Goal: Information Seeking & Learning: Learn about a topic

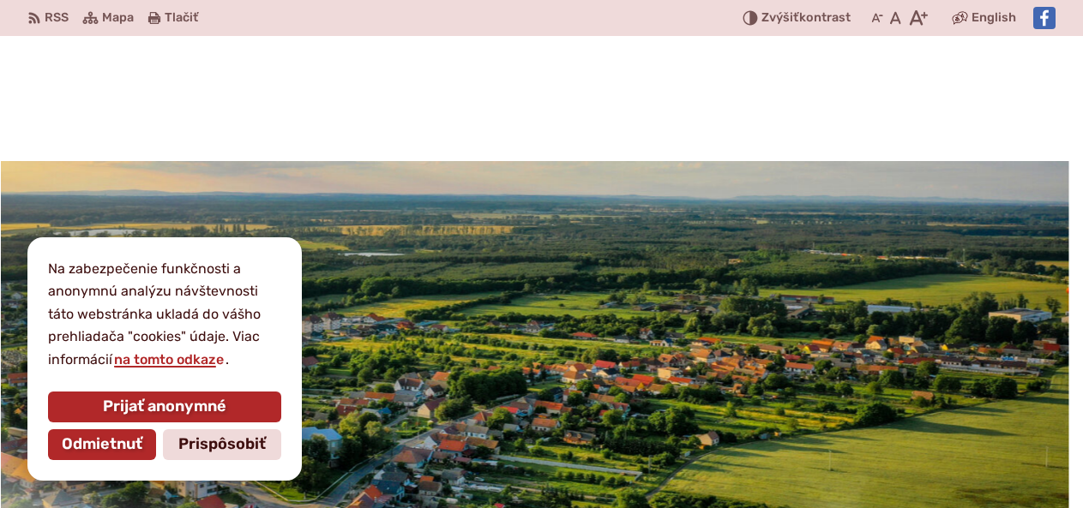
scroll to position [171, 0]
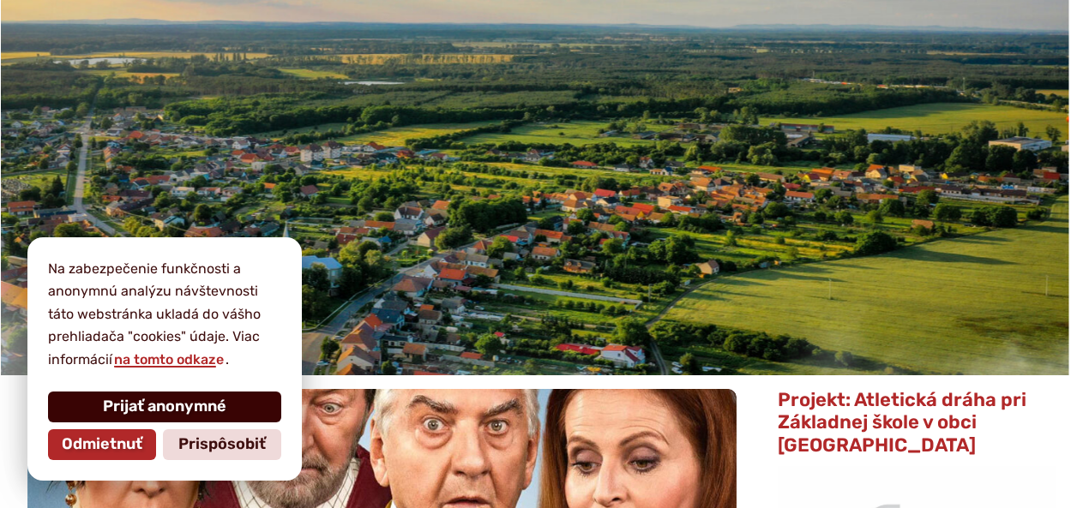
click at [144, 400] on span "Prijať anonymné" at bounding box center [164, 407] width 123 height 19
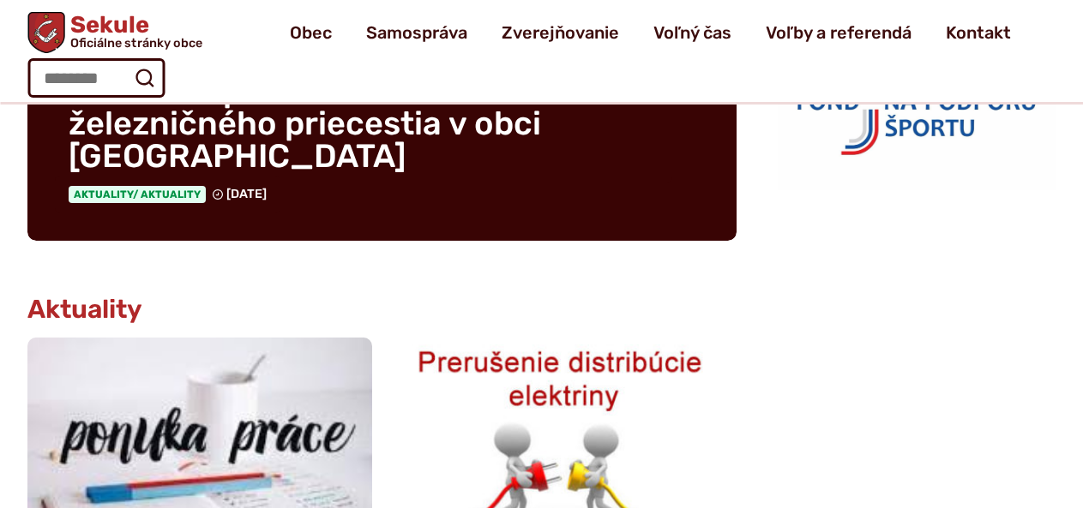
scroll to position [600, 0]
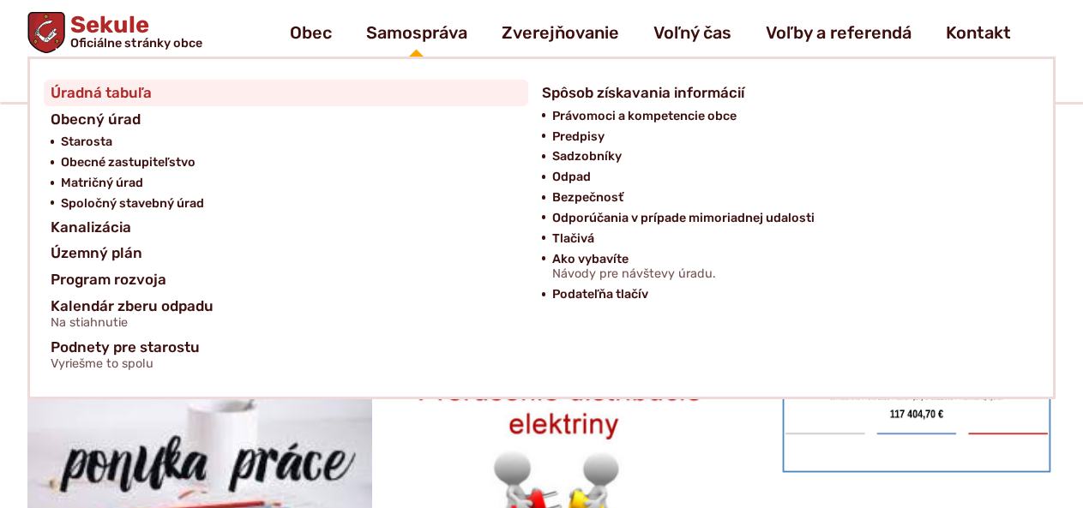
click at [117, 87] on span "Úradná tabuľa" at bounding box center [101, 93] width 101 height 27
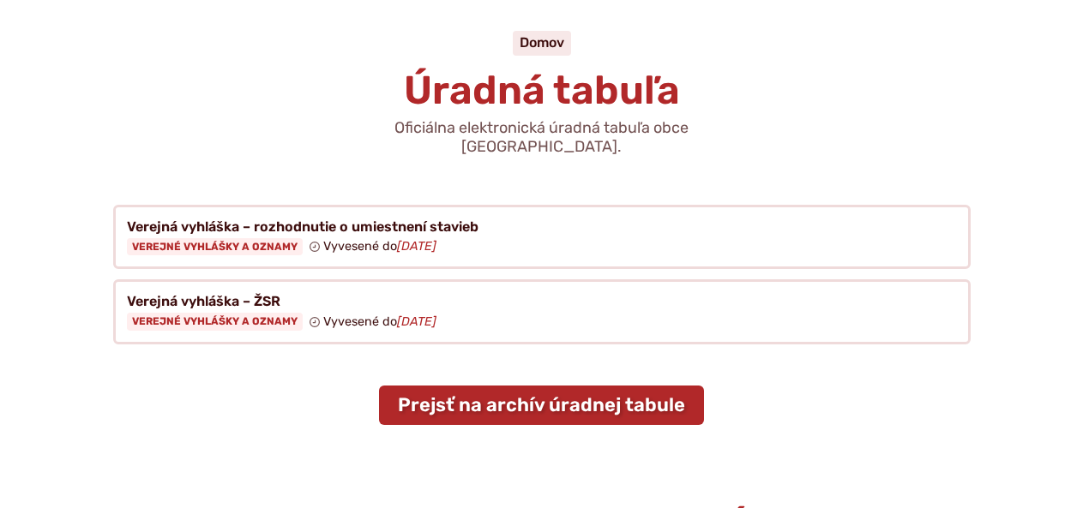
scroll to position [257, 0]
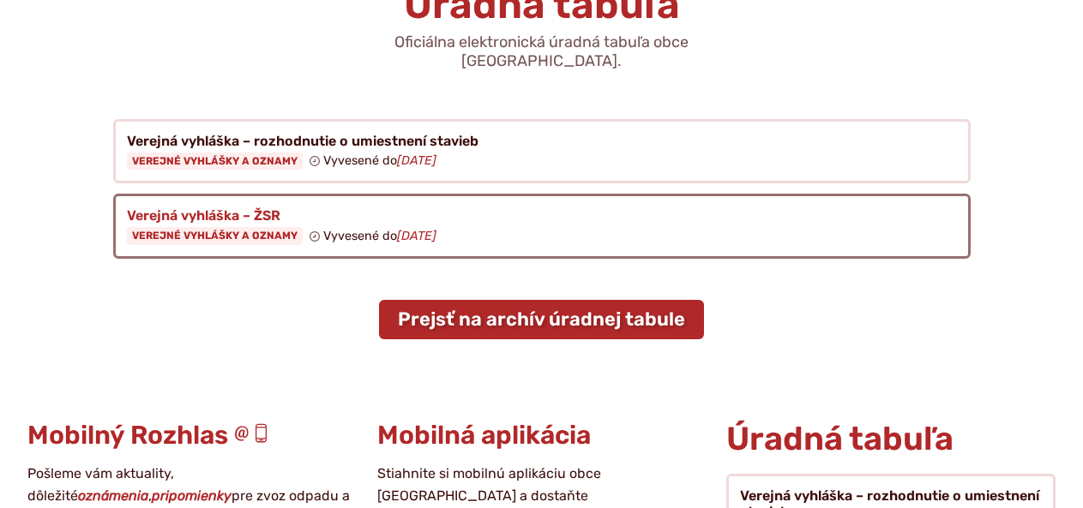
click at [212, 220] on figure at bounding box center [541, 226] width 857 height 65
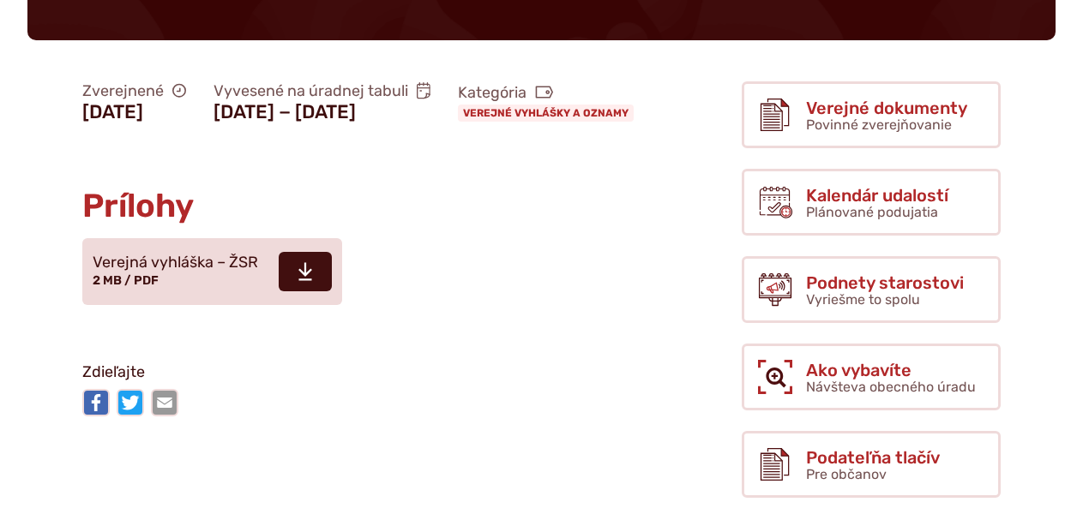
scroll to position [343, 0]
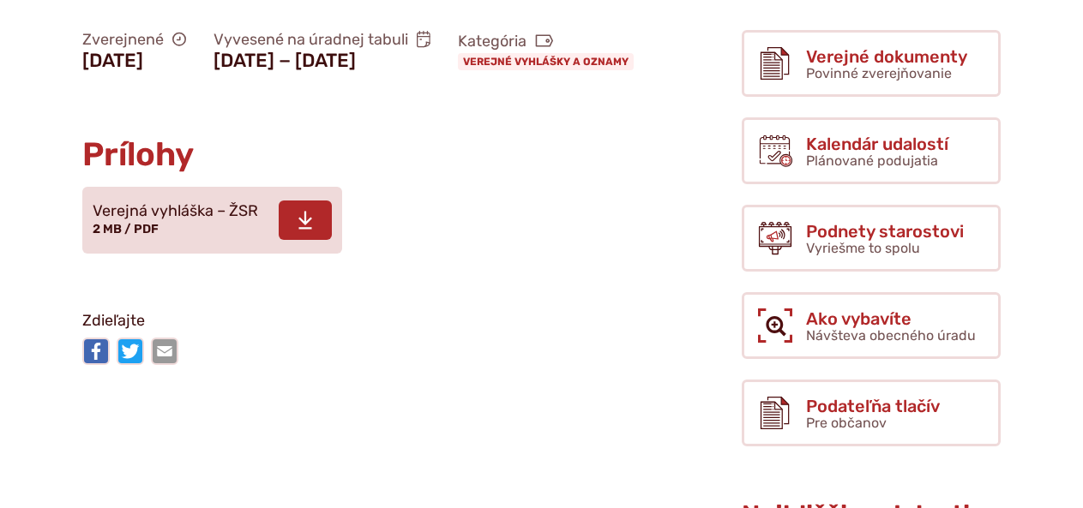
click at [217, 220] on span "Verejná vyhláška – ŽSR" at bounding box center [175, 211] width 165 height 17
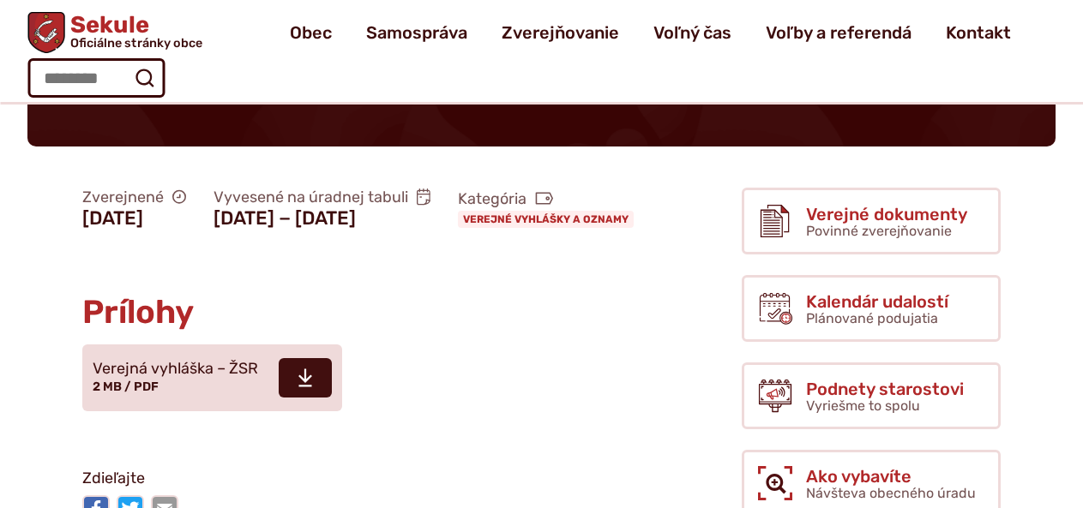
scroll to position [0, 0]
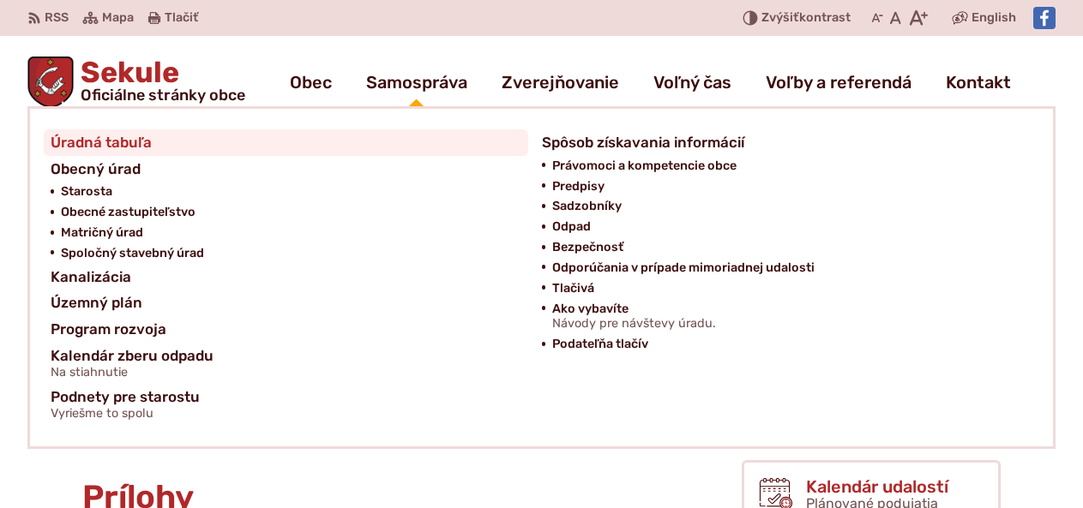
click at [106, 150] on span "Úradná tabuľa" at bounding box center [101, 142] width 101 height 27
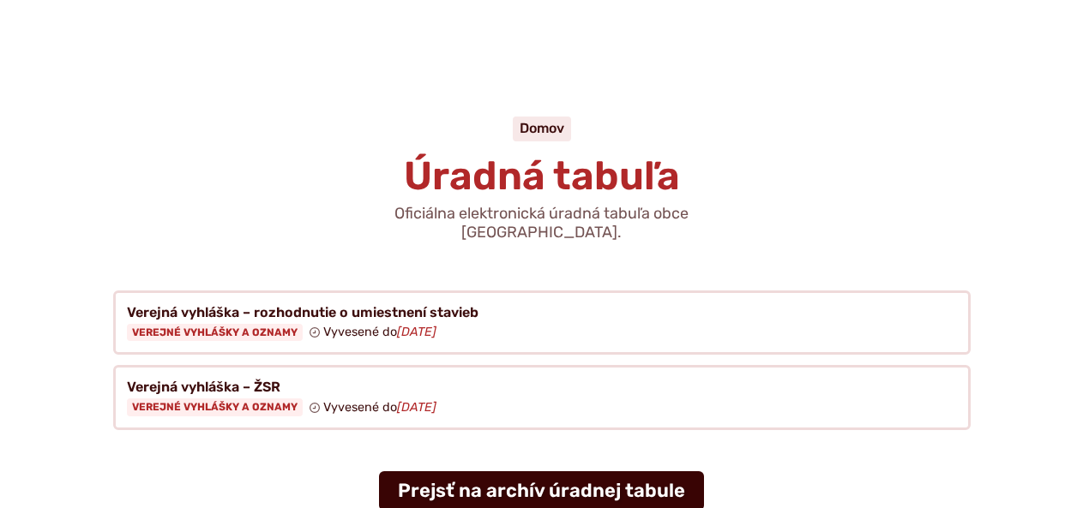
scroll to position [171, 0]
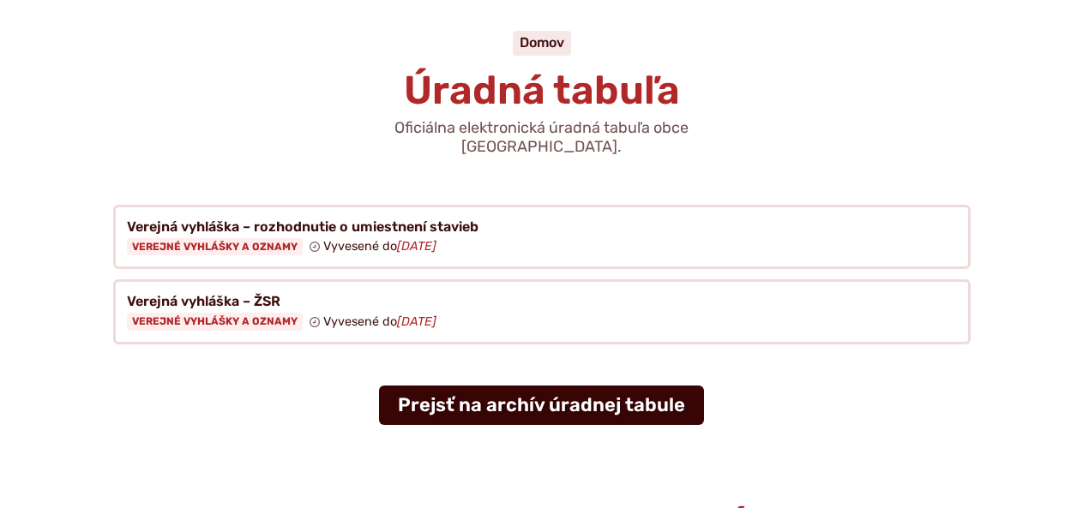
click at [544, 386] on link "Prejsť na archív úradnej tabule" at bounding box center [541, 405] width 325 height 39
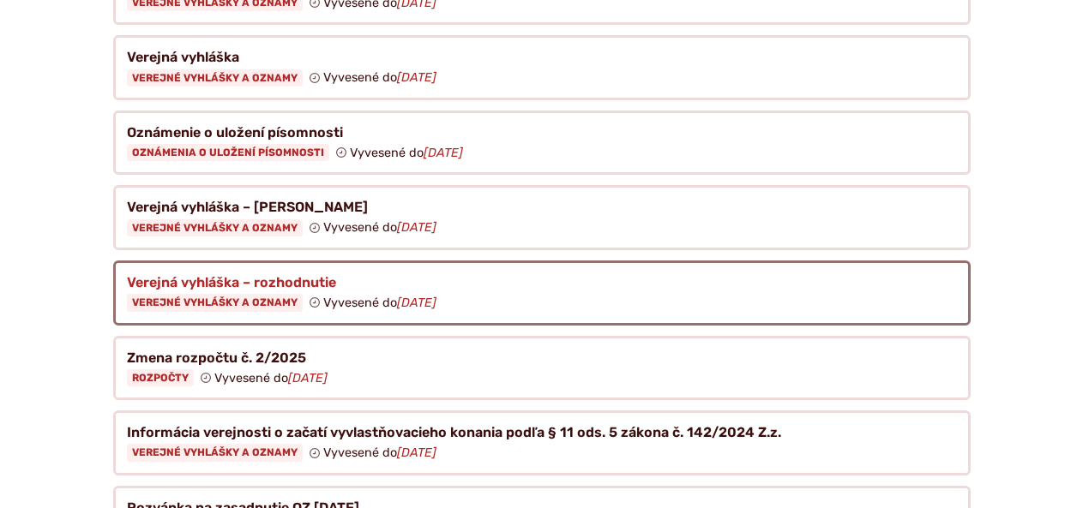
scroll to position [771, 0]
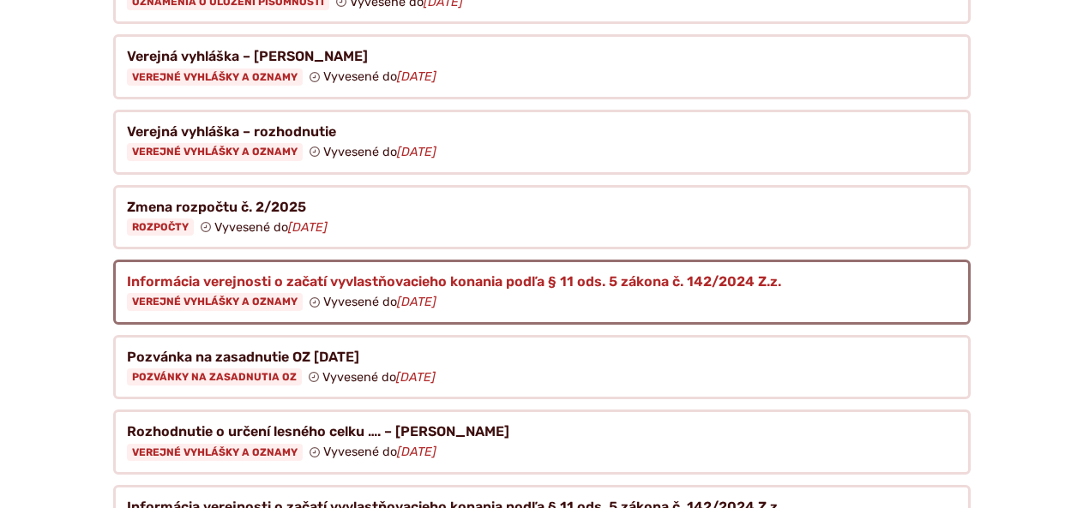
click at [241, 276] on figure at bounding box center [541, 292] width 857 height 65
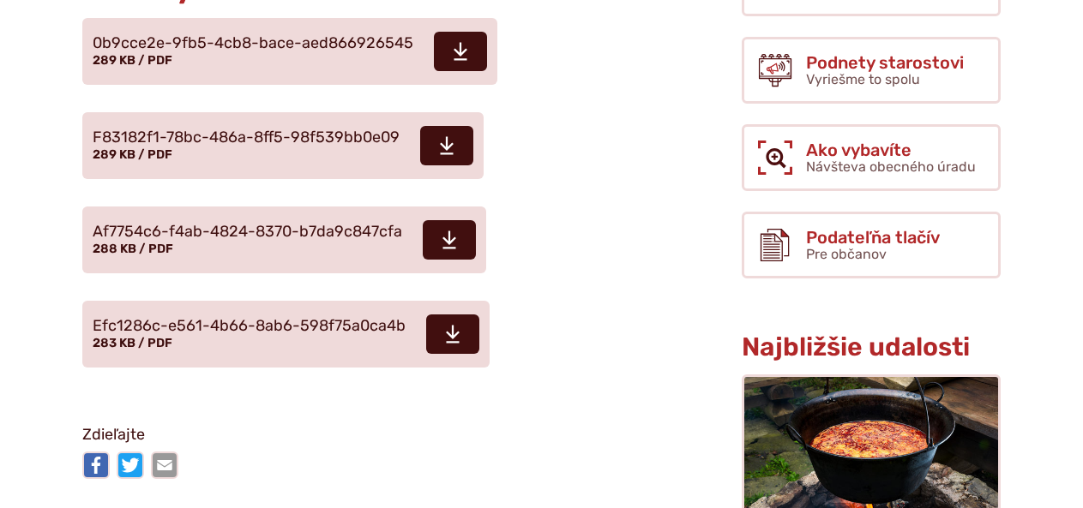
scroll to position [600, 0]
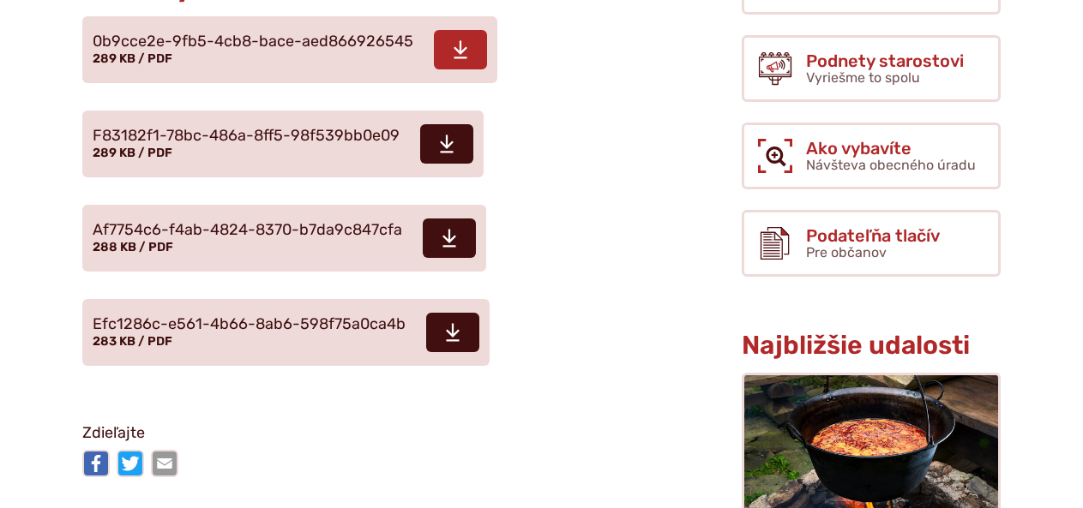
click at [129, 51] on span "0b9cce2e-9fb5-4cb8-bace-aed866926545" at bounding box center [253, 41] width 321 height 17
click at [332, 145] on span "F83182f1-78bc-486a-8ff5-98f539bb0e09" at bounding box center [246, 136] width 307 height 17
click at [237, 333] on span "Efc1286c-e561-4b66-8ab6-598f75a0ca4b" at bounding box center [249, 324] width 313 height 17
